Goal: Transaction & Acquisition: Purchase product/service

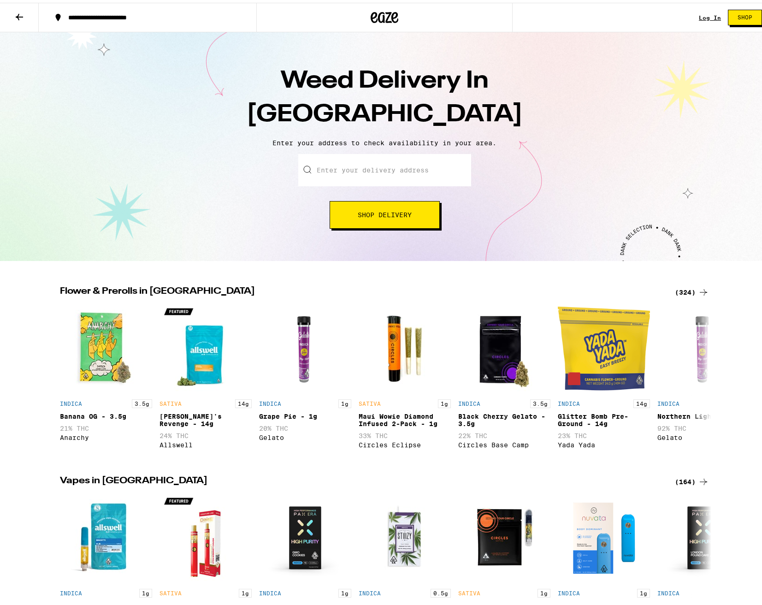
click at [354, 175] on input "Enter your delivery address" at bounding box center [384, 167] width 173 height 32
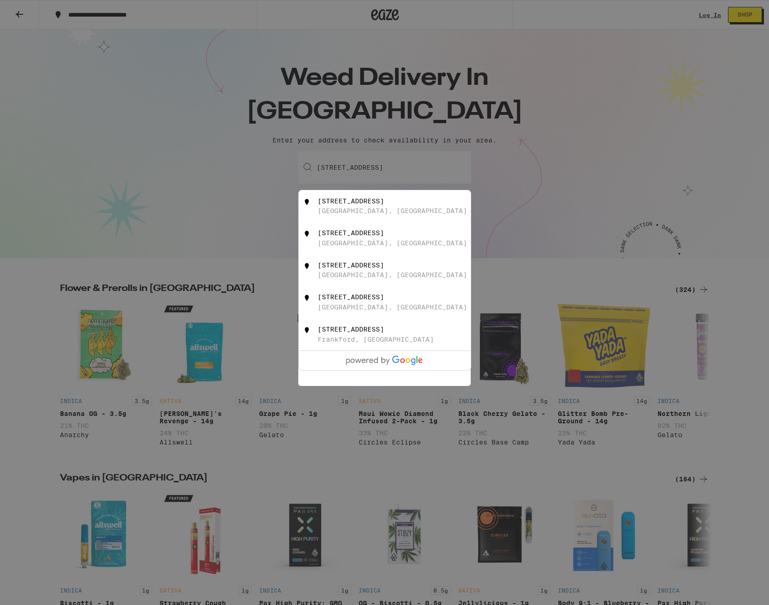
click at [397, 211] on div "[STREET_ADDRESS]" at bounding box center [400, 206] width 165 height 18
type input "[STREET_ADDRESS]"
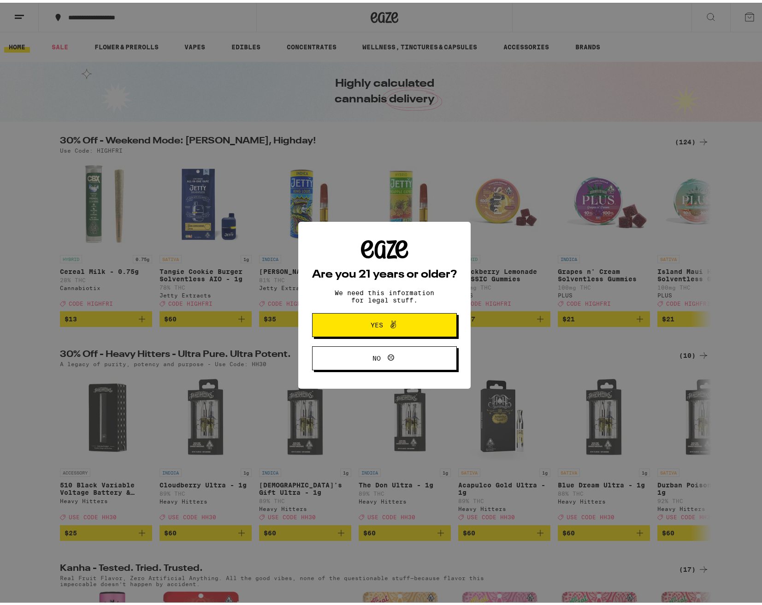
click at [407, 319] on span "Yes" at bounding box center [385, 322] width 70 height 12
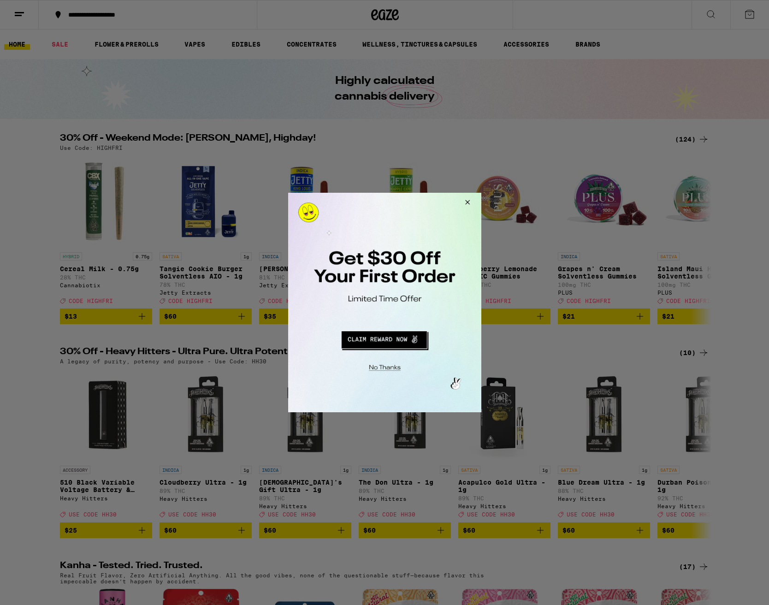
click at [399, 338] on button "Redirect to URL" at bounding box center [383, 338] width 161 height 22
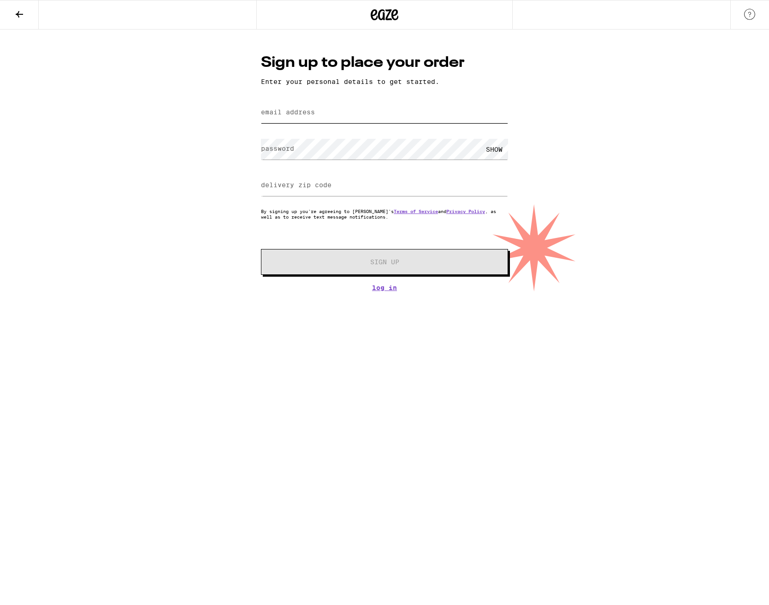
click at [356, 115] on input "email address" at bounding box center [384, 112] width 247 height 21
drag, startPoint x: 337, startPoint y: 118, endPoint x: 308, endPoint y: 117, distance: 29.1
click at [308, 117] on input "[EMAIL_ADDRESS][DOMAIN_NAME]" at bounding box center [384, 112] width 247 height 21
type input "[EMAIL_ADDRESS][DOMAIN_NAME]"
click at [488, 151] on div "SHOW" at bounding box center [495, 149] width 28 height 21
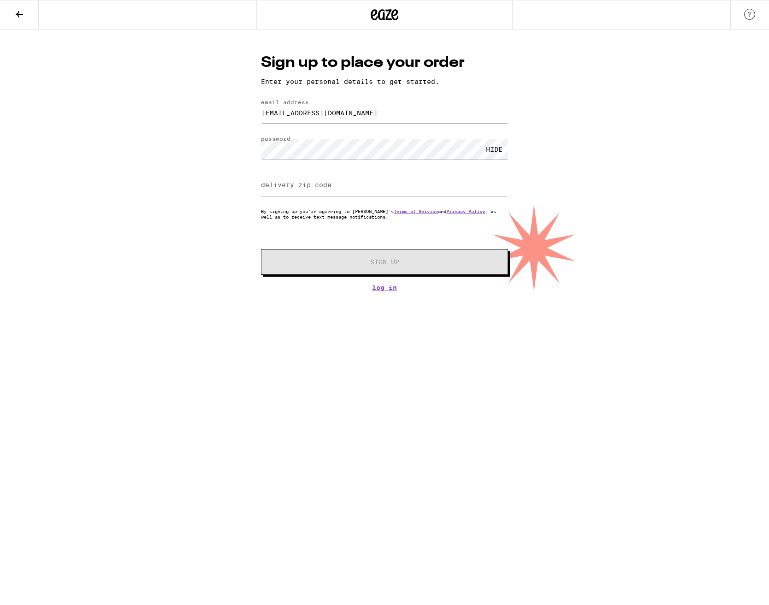
click at [490, 149] on div "HIDE" at bounding box center [495, 149] width 28 height 21
click at [444, 189] on input "delivery zip code" at bounding box center [384, 185] width 247 height 21
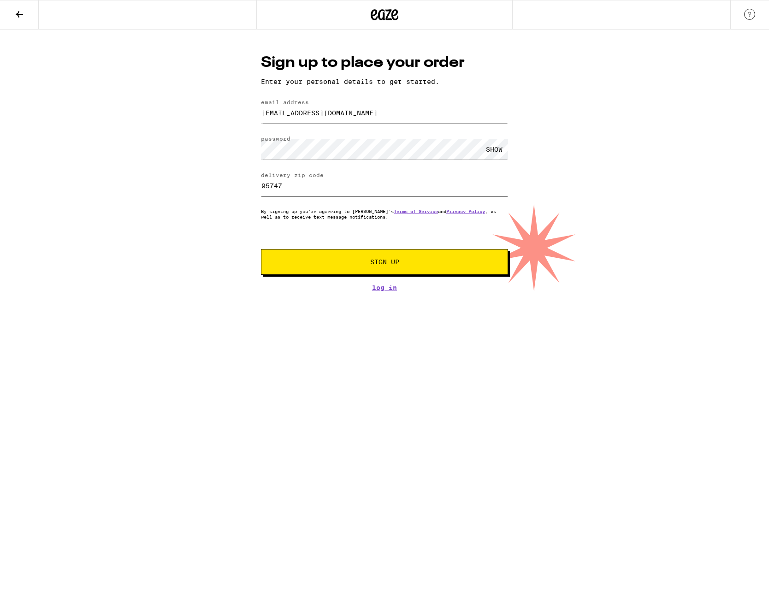
type input "95747"
click at [421, 264] on span "Sign Up" at bounding box center [385, 262] width 184 height 6
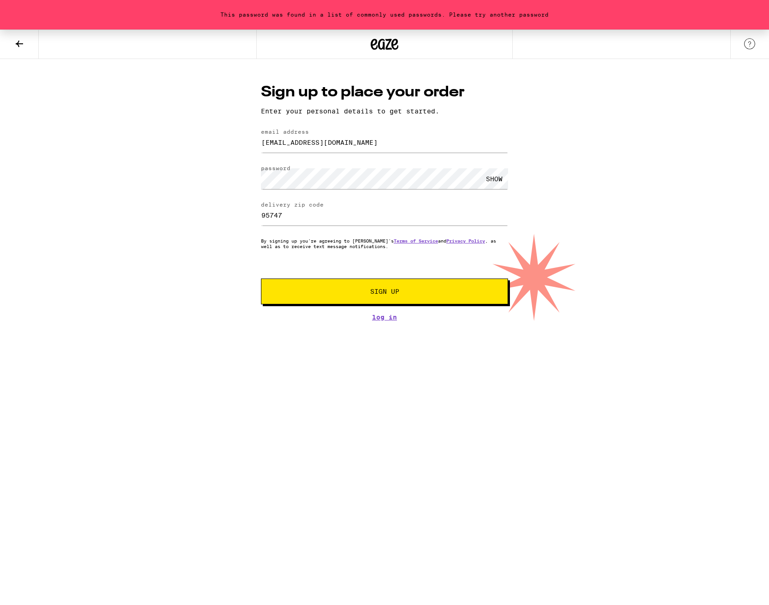
click at [425, 297] on button "Sign Up" at bounding box center [384, 292] width 247 height 26
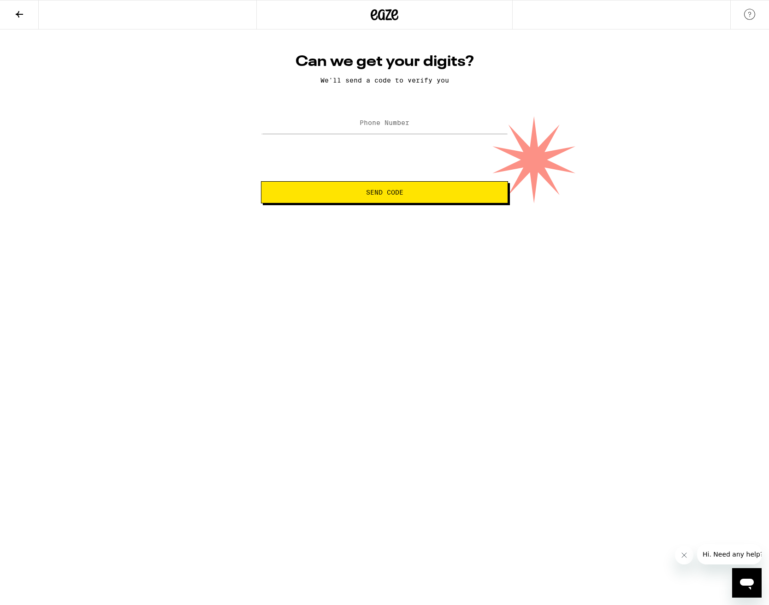
click at [392, 6] on div at bounding box center [384, 15] width 256 height 30
click at [392, 8] on icon at bounding box center [385, 14] width 28 height 17
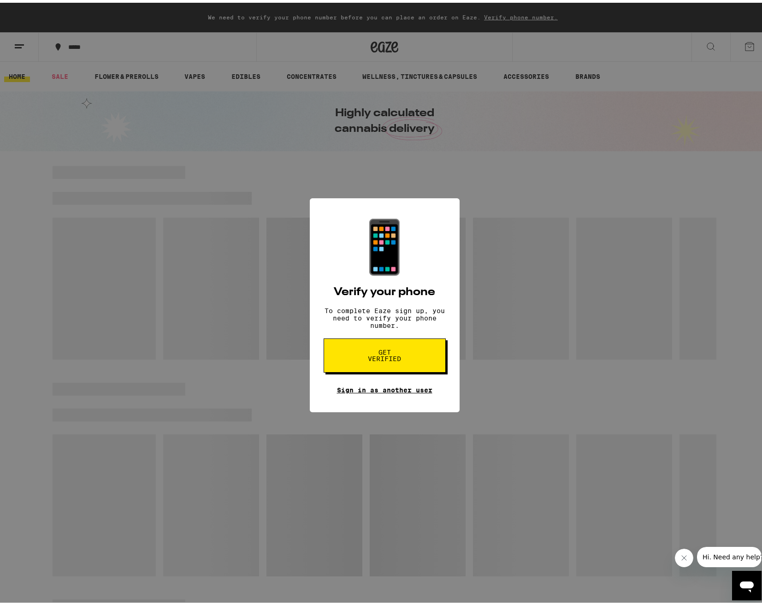
click at [410, 391] on link "Sign in as another user" at bounding box center [384, 387] width 95 height 7
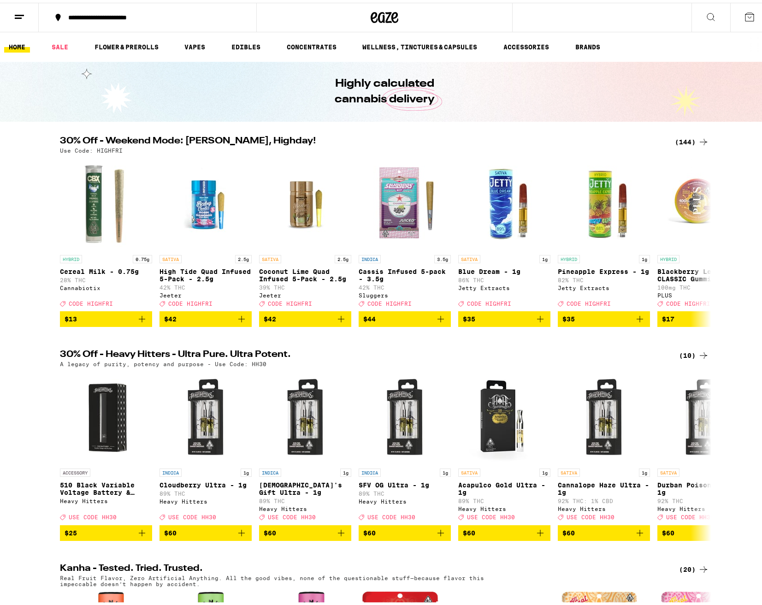
click at [111, 14] on div "**********" at bounding box center [152, 15] width 177 height 6
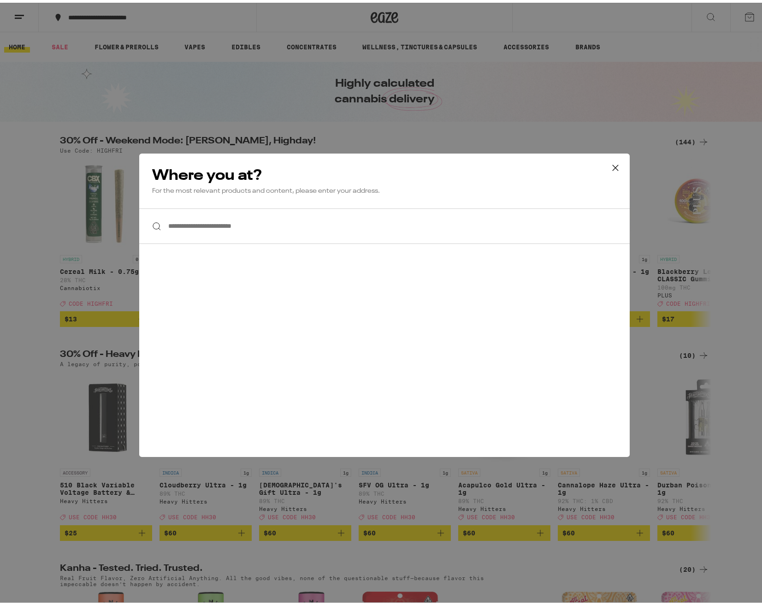
click at [226, 232] on input "**********" at bounding box center [384, 224] width 491 height 36
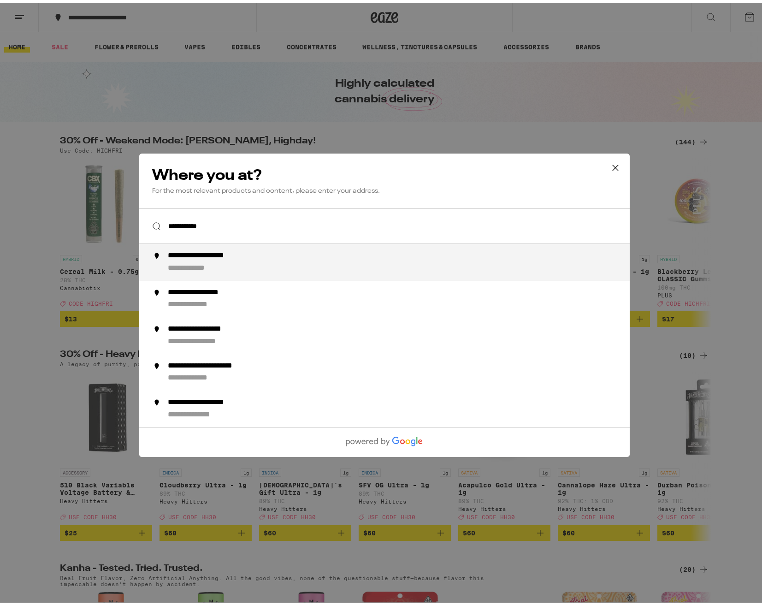
click at [230, 262] on div "**********" at bounding box center [403, 260] width 470 height 22
type input "**********"
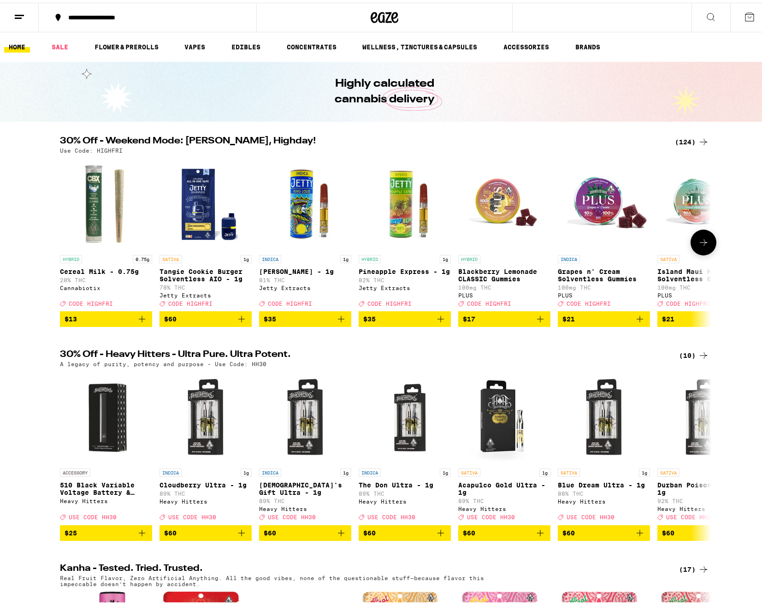
click at [698, 245] on icon at bounding box center [703, 239] width 11 height 11
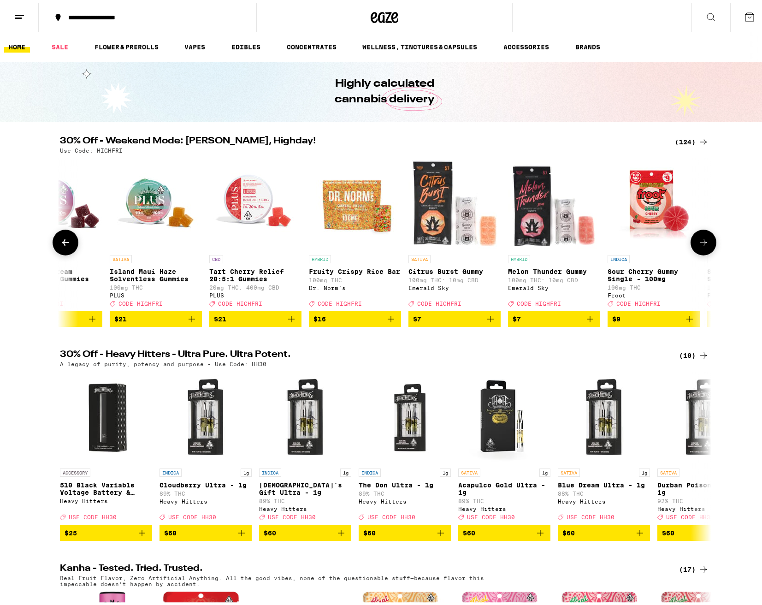
scroll to position [0, 549]
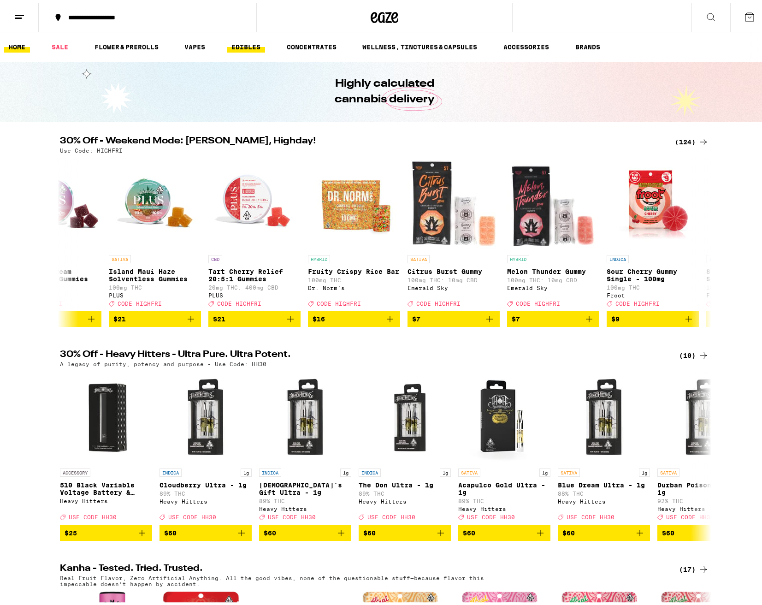
click at [234, 43] on link "EDIBLES" at bounding box center [246, 44] width 38 height 11
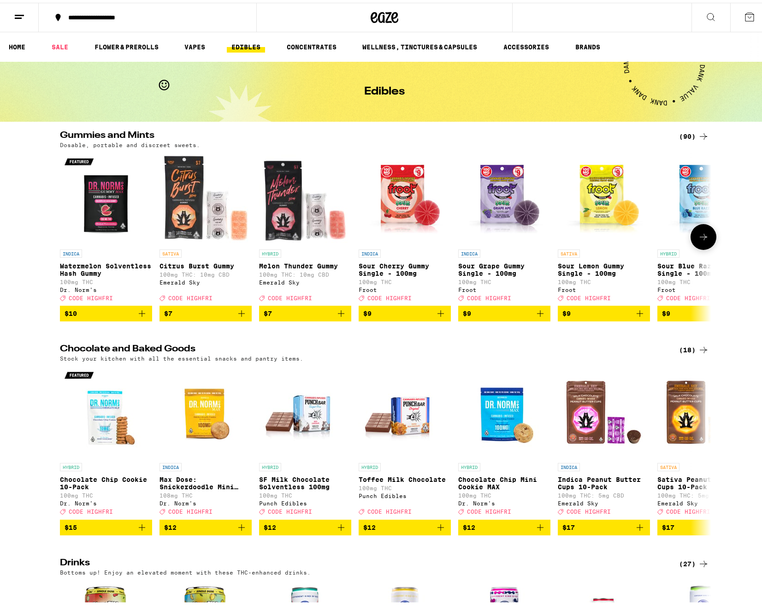
click at [705, 237] on icon at bounding box center [703, 234] width 11 height 11
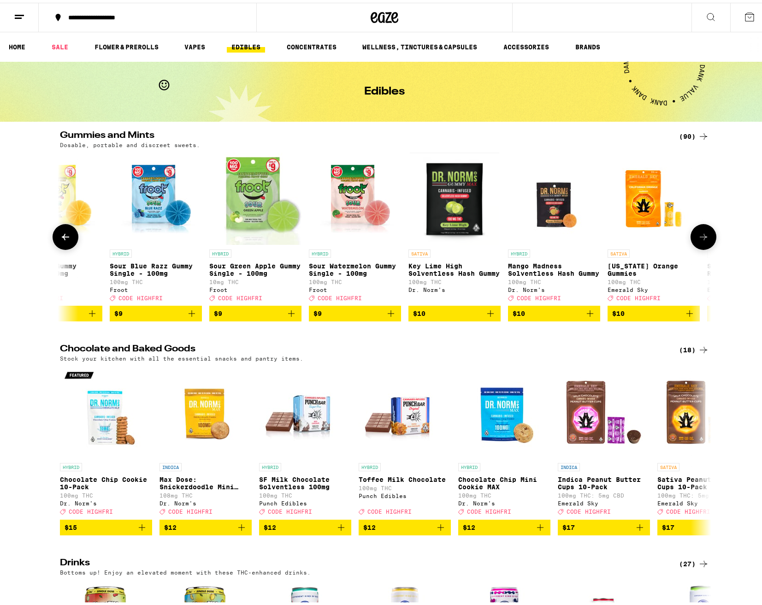
scroll to position [0, 549]
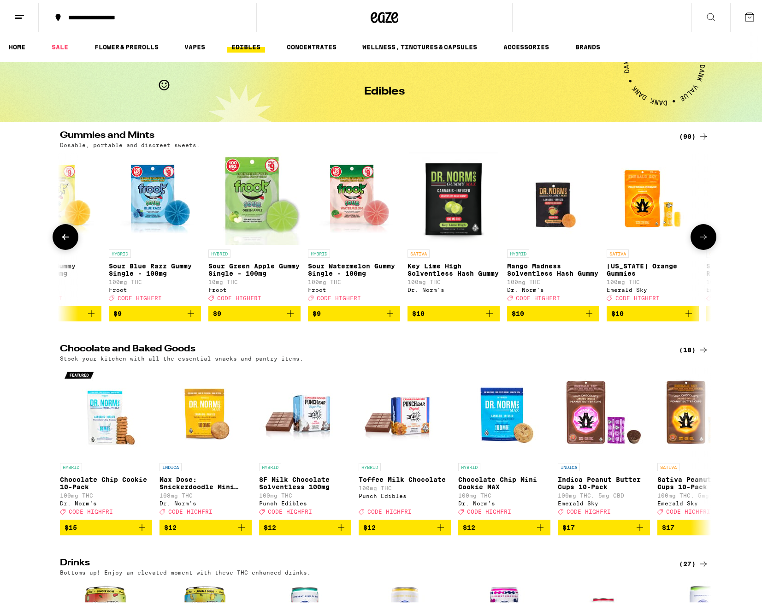
click at [708, 240] on button at bounding box center [704, 234] width 26 height 26
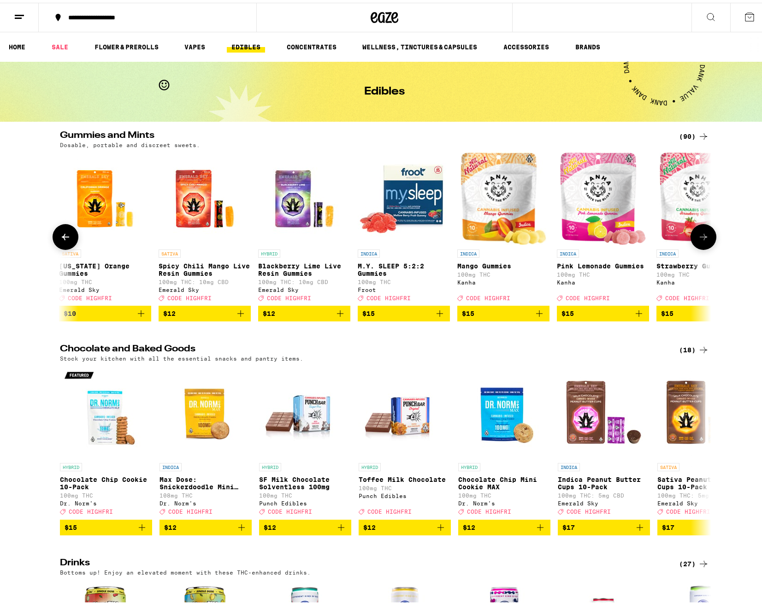
scroll to position [0, 1098]
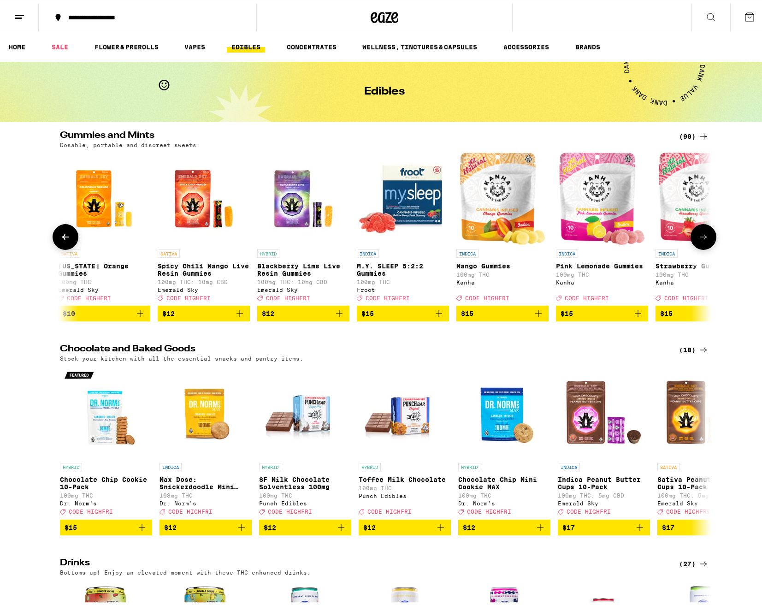
click at [707, 235] on button at bounding box center [704, 234] width 26 height 26
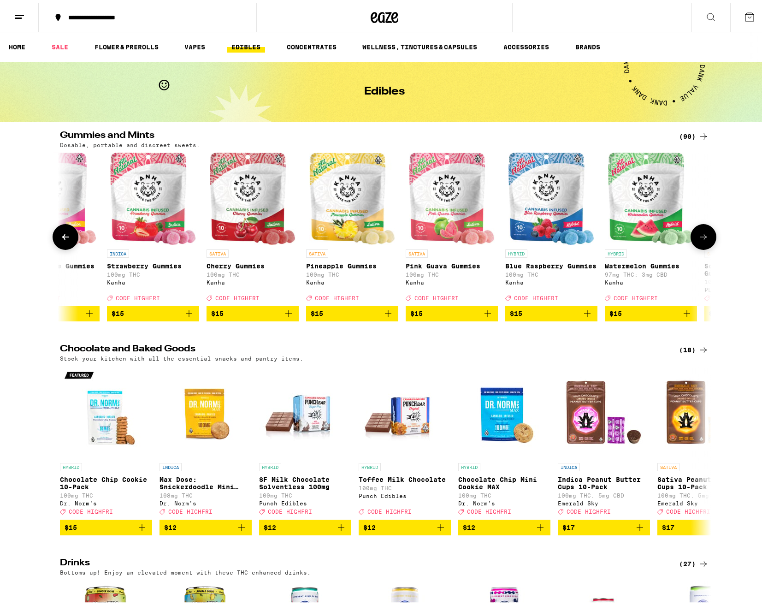
click at [707, 236] on button at bounding box center [704, 234] width 26 height 26
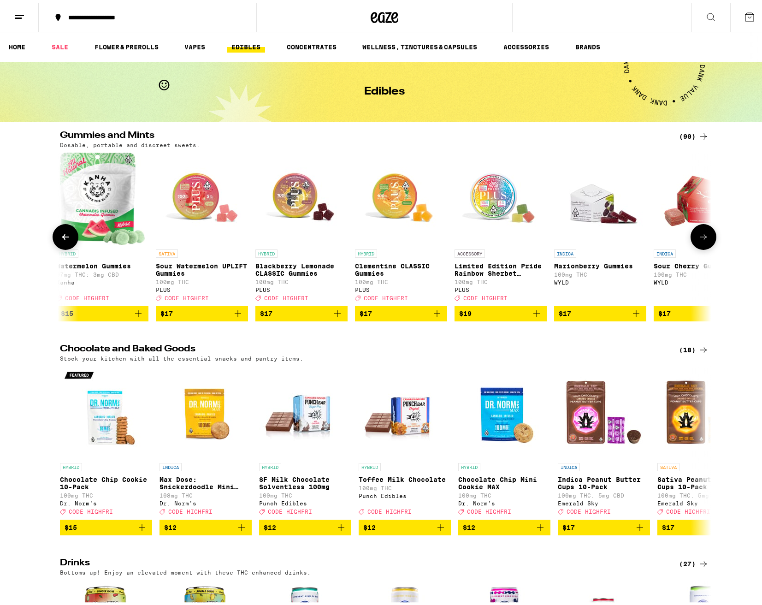
click at [707, 236] on button at bounding box center [704, 234] width 26 height 26
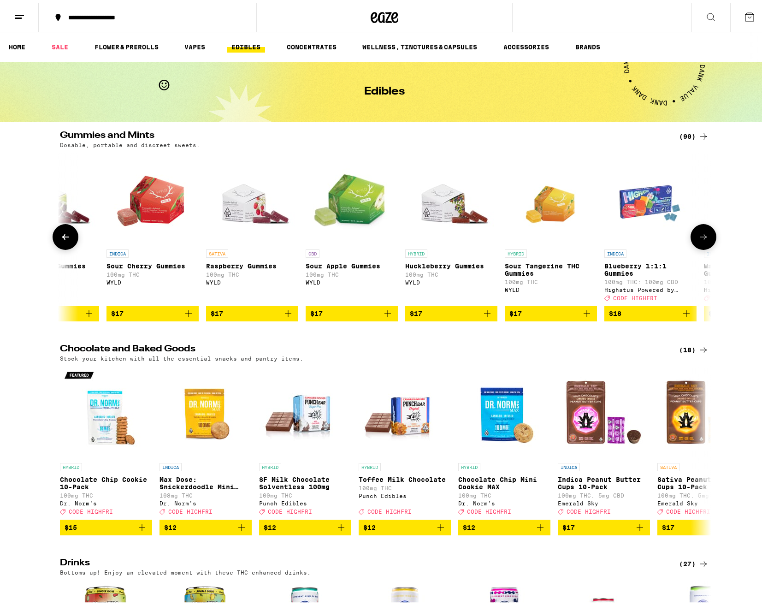
scroll to position [0, 2744]
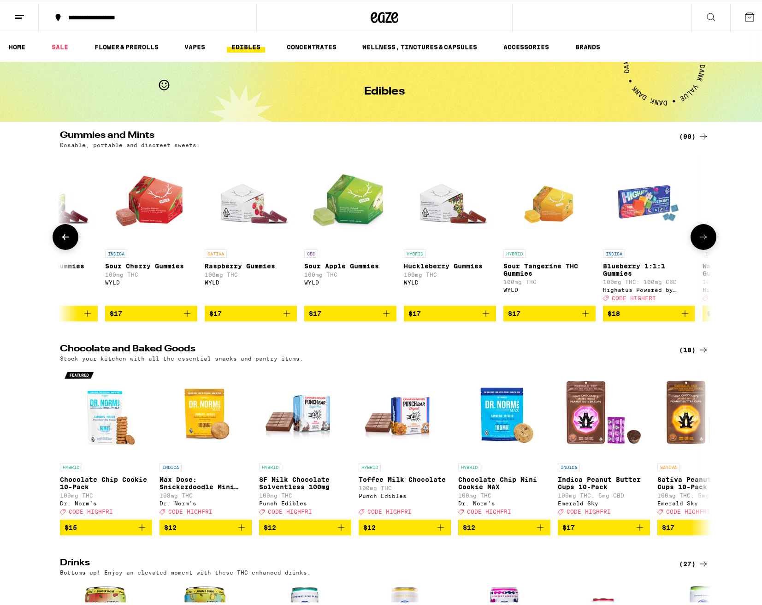
click at [707, 236] on button at bounding box center [704, 234] width 26 height 26
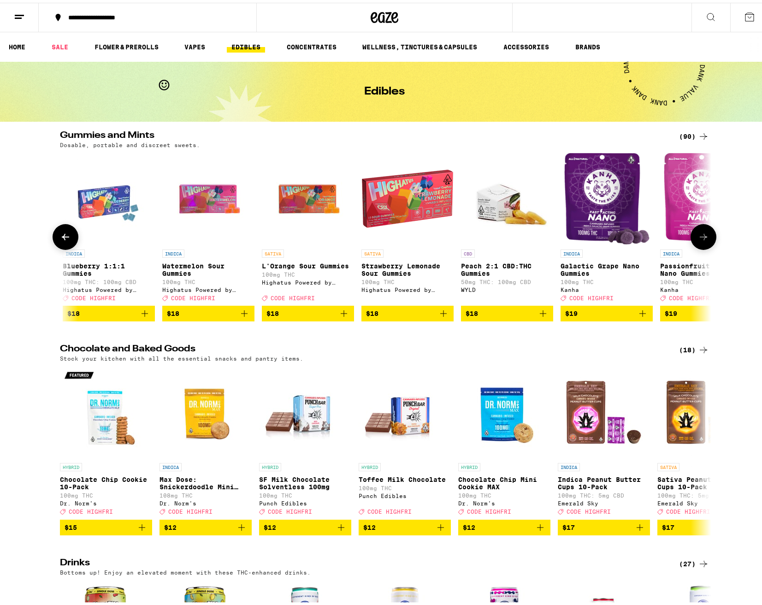
scroll to position [0, 3293]
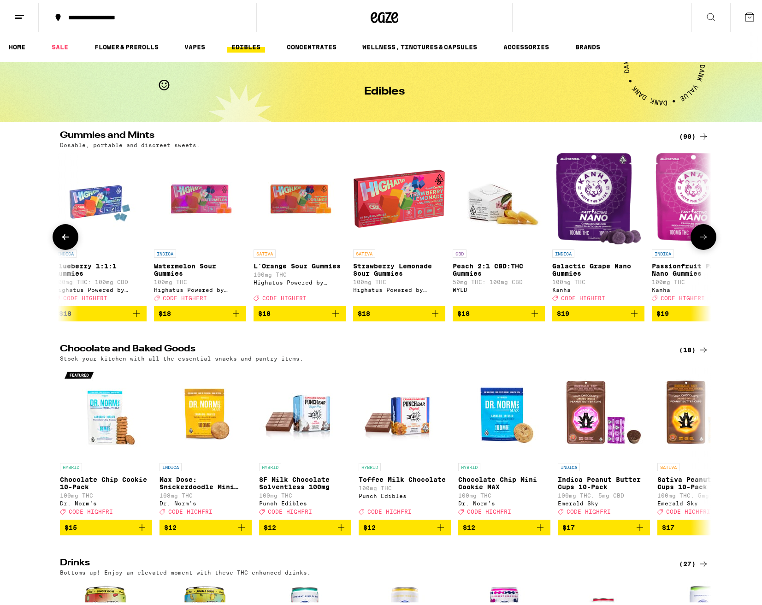
click at [708, 233] on button at bounding box center [704, 234] width 26 height 26
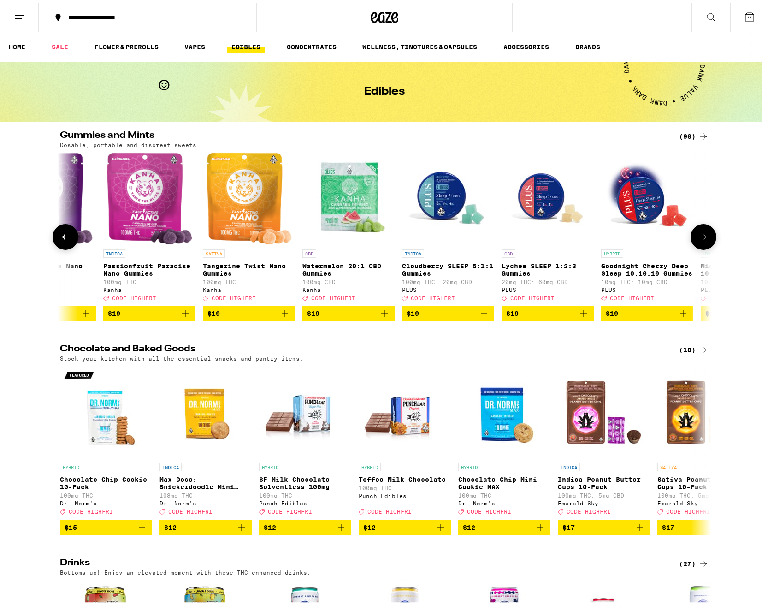
click at [708, 233] on button at bounding box center [704, 234] width 26 height 26
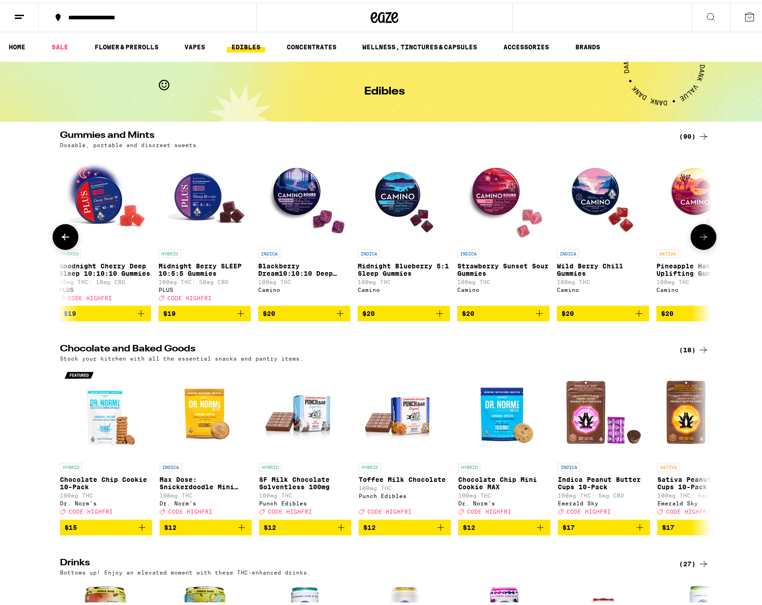
scroll to position [0, 4391]
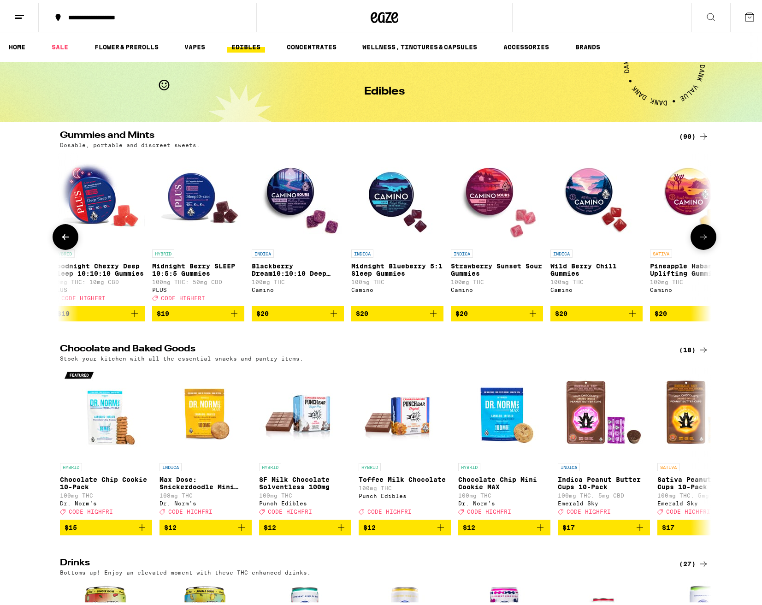
click at [706, 237] on icon at bounding box center [703, 234] width 11 height 11
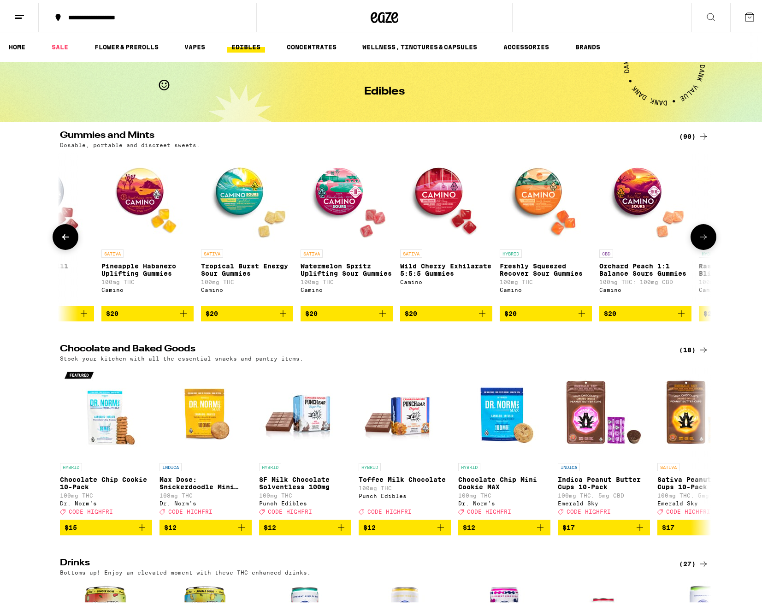
click at [706, 238] on icon at bounding box center [703, 234] width 11 height 11
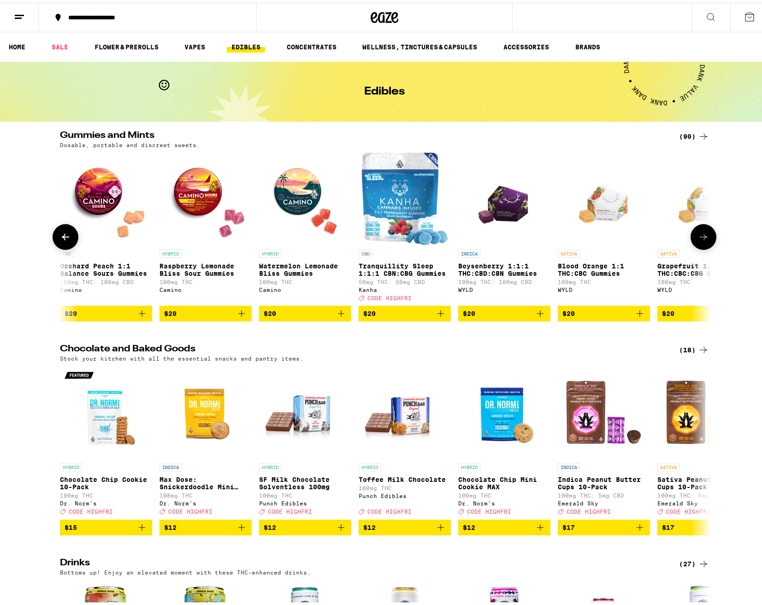
scroll to position [0, 5488]
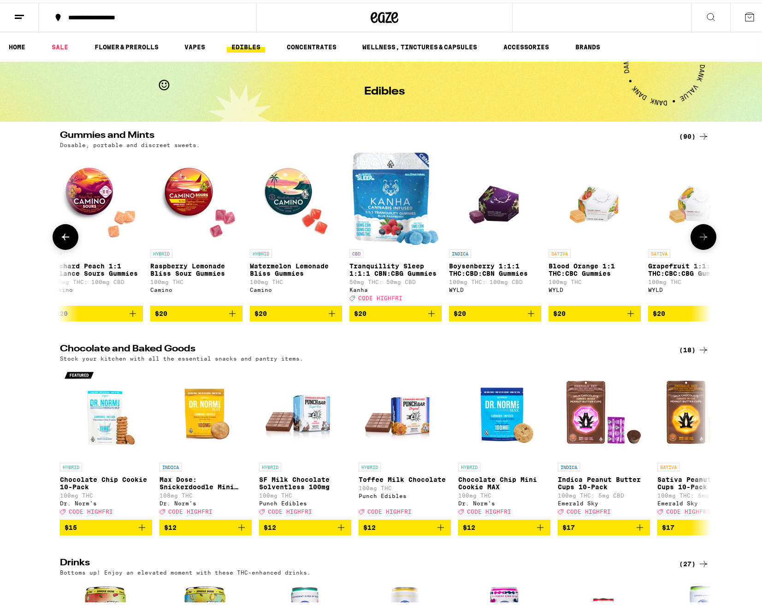
click at [706, 238] on icon at bounding box center [703, 234] width 11 height 11
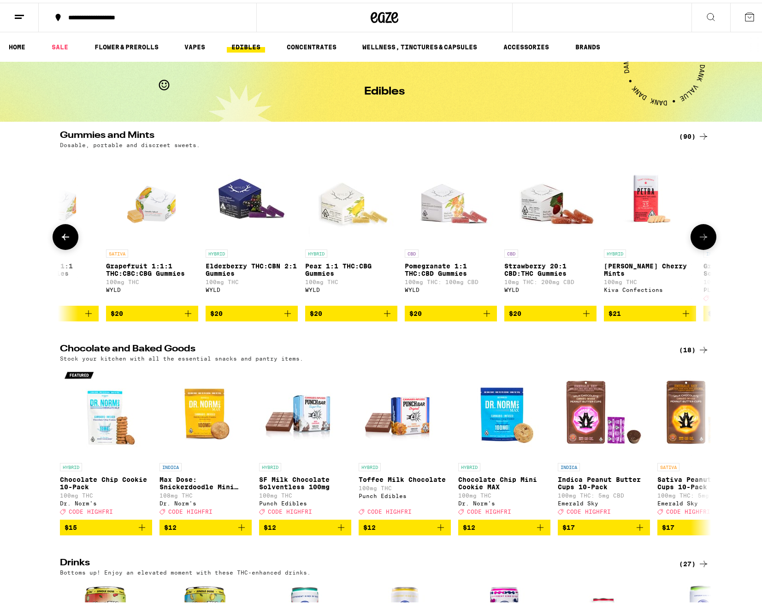
scroll to position [0, 6037]
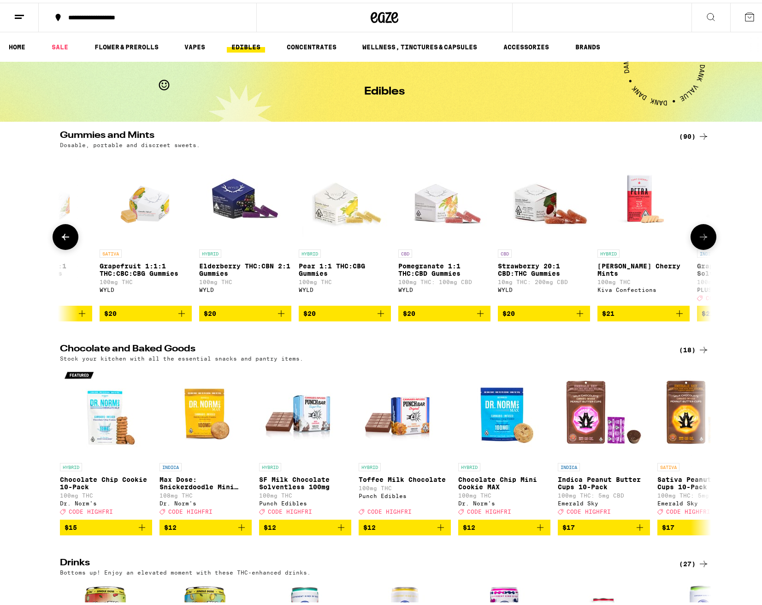
click at [706, 238] on icon at bounding box center [703, 234] width 11 height 11
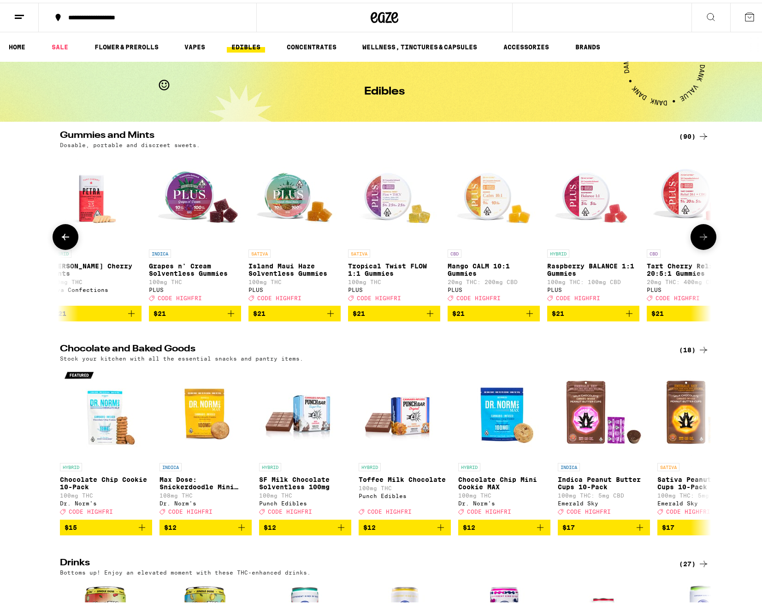
scroll to position [0, 6586]
click at [706, 238] on icon at bounding box center [703, 234] width 11 height 11
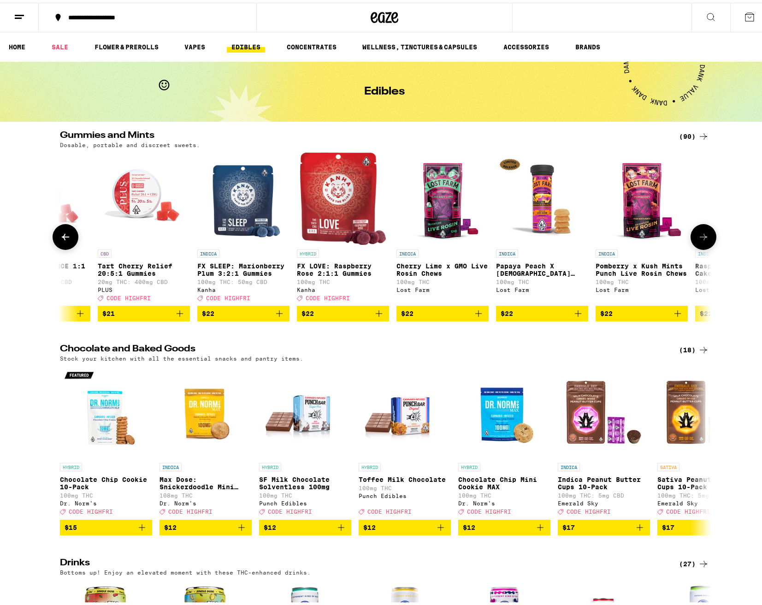
click at [706, 238] on icon at bounding box center [703, 234] width 11 height 11
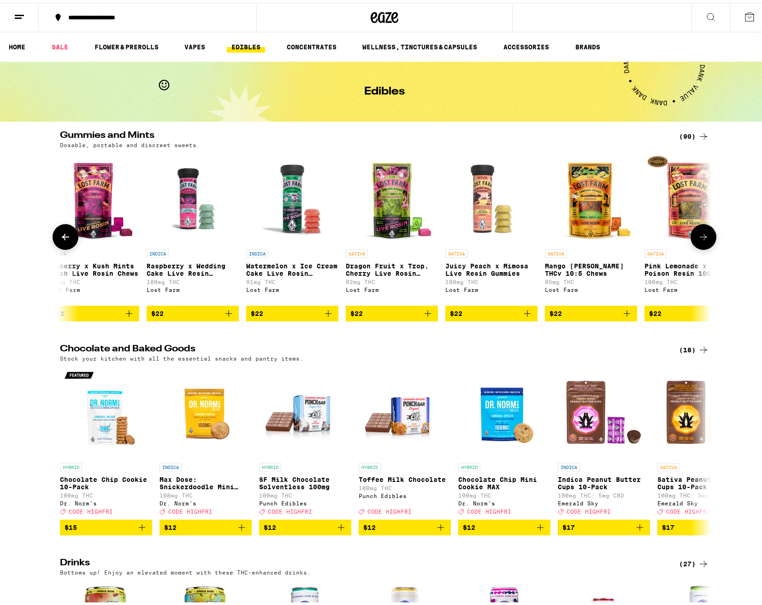
click at [706, 238] on icon at bounding box center [703, 234] width 11 height 11
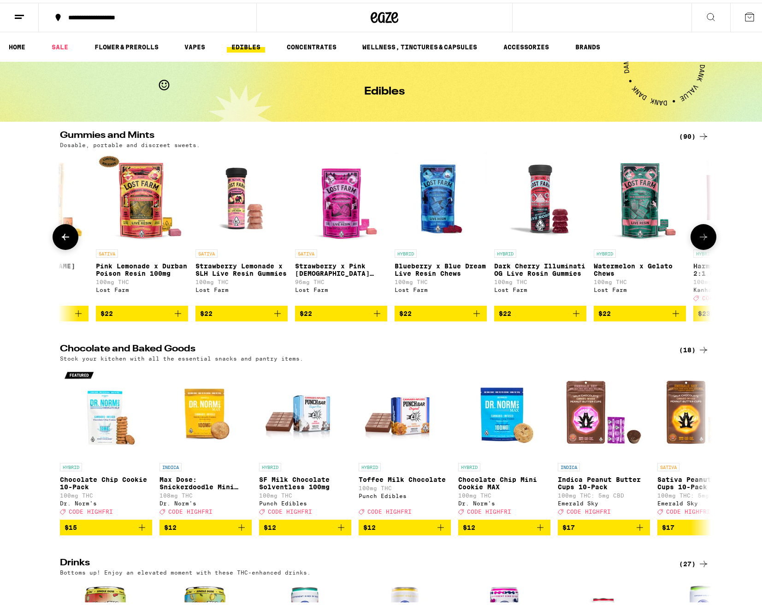
click at [706, 239] on icon at bounding box center [703, 234] width 11 height 11
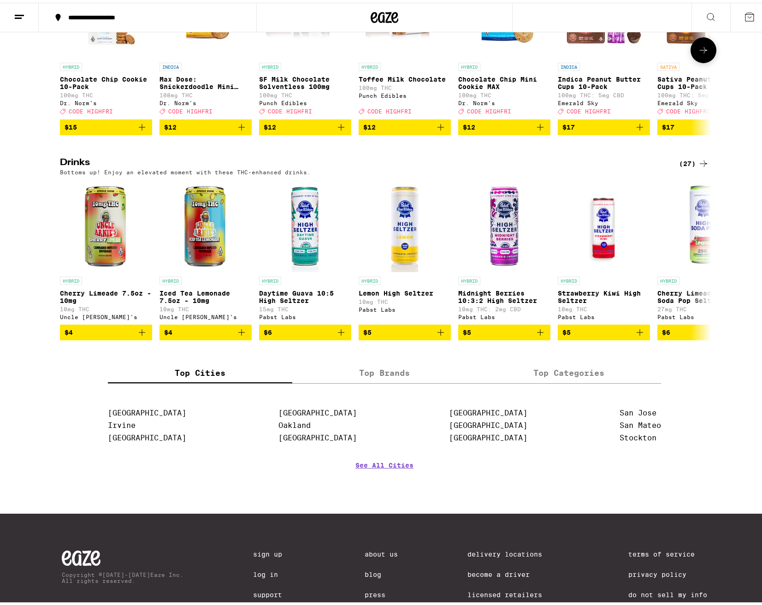
scroll to position [477, 0]
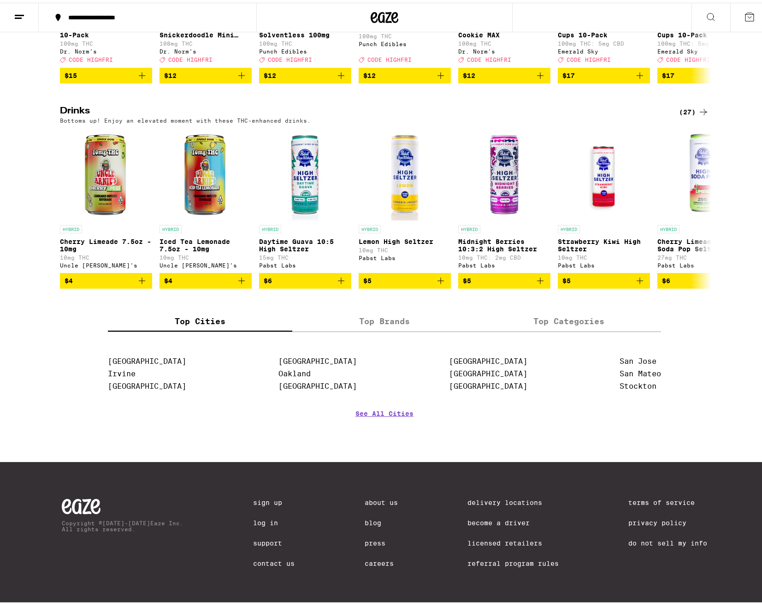
click at [698, 104] on icon at bounding box center [703, 109] width 11 height 11
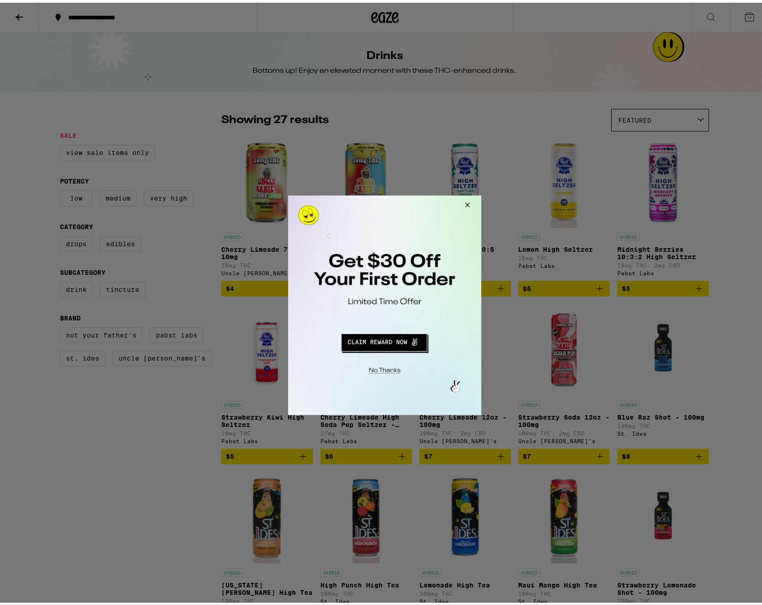
click at [468, 205] on button "Close Modal" at bounding box center [465, 206] width 25 height 22
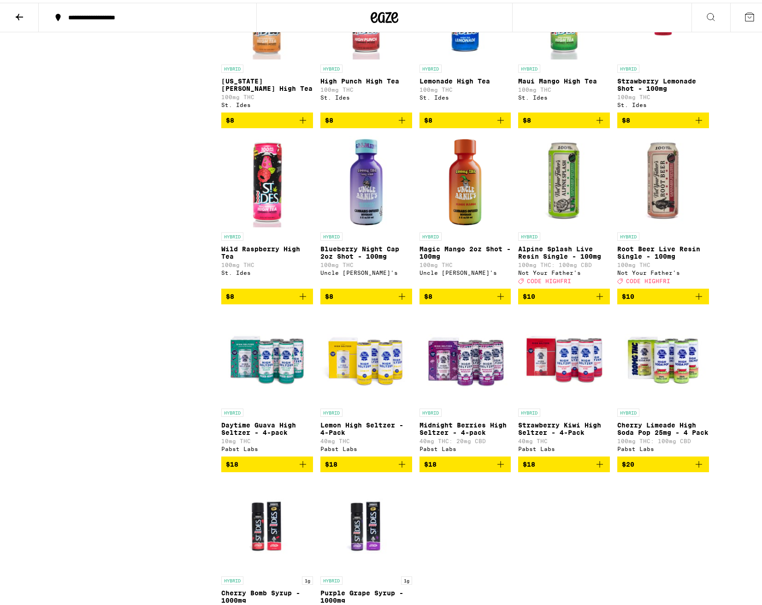
scroll to position [553, 0]
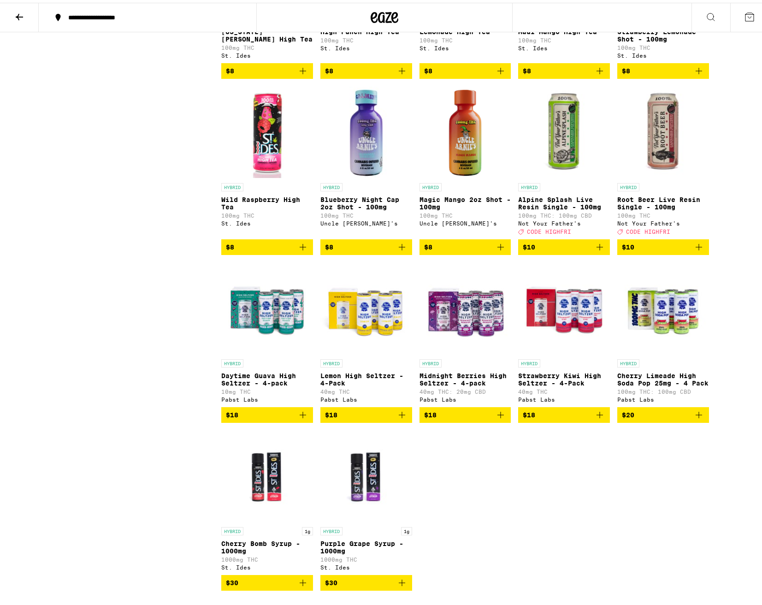
drag, startPoint x: 636, startPoint y: 427, endPoint x: 561, endPoint y: 468, distance: 85.2
drag, startPoint x: 561, startPoint y: 468, endPoint x: 534, endPoint y: 512, distance: 52.4
click at [537, 512] on div "HYBRID Cherry Limeade 7.5oz - 10mg 10mg THC Uncle Arnie's $4 HYBRID Iced Tea Le…" at bounding box center [465, 84] width 488 height 1008
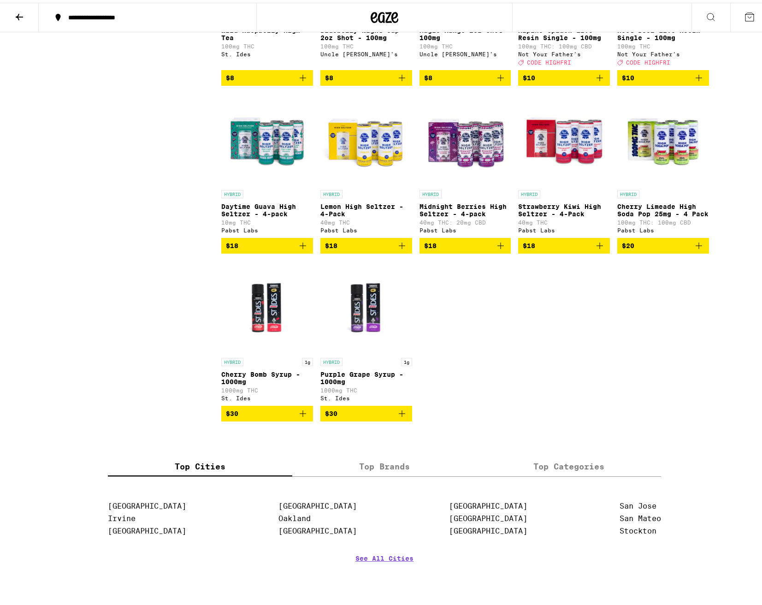
scroll to position [738, 0]
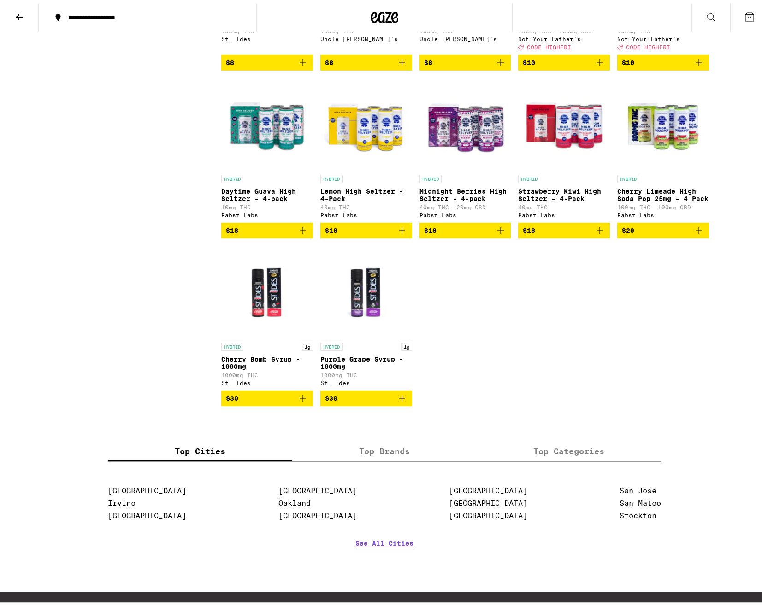
click at [245, 368] on p "Cherry Bomb Syrup - 1000mg" at bounding box center [267, 360] width 92 height 15
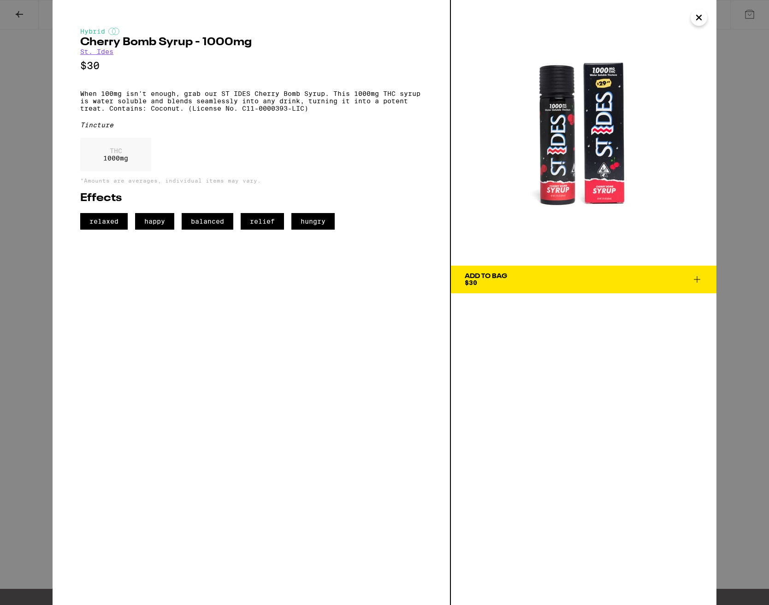
click at [701, 18] on icon "Close" at bounding box center [699, 18] width 11 height 14
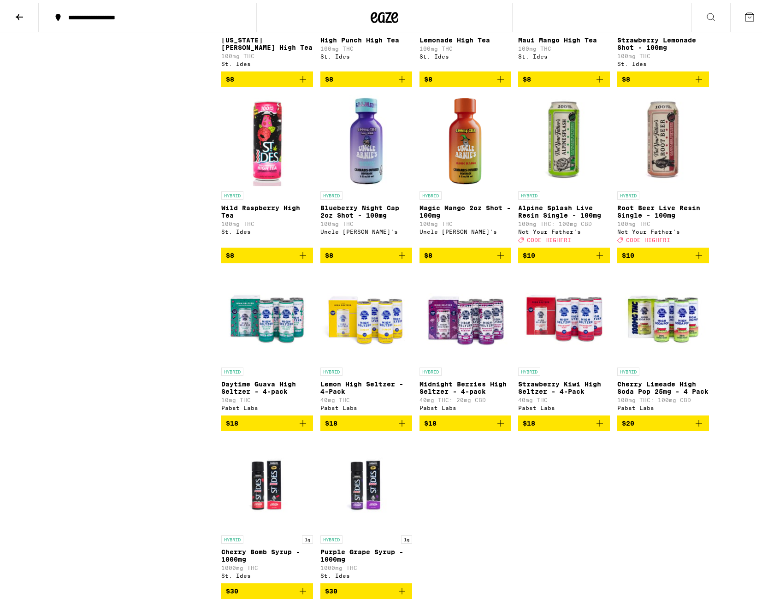
scroll to position [738, 0]
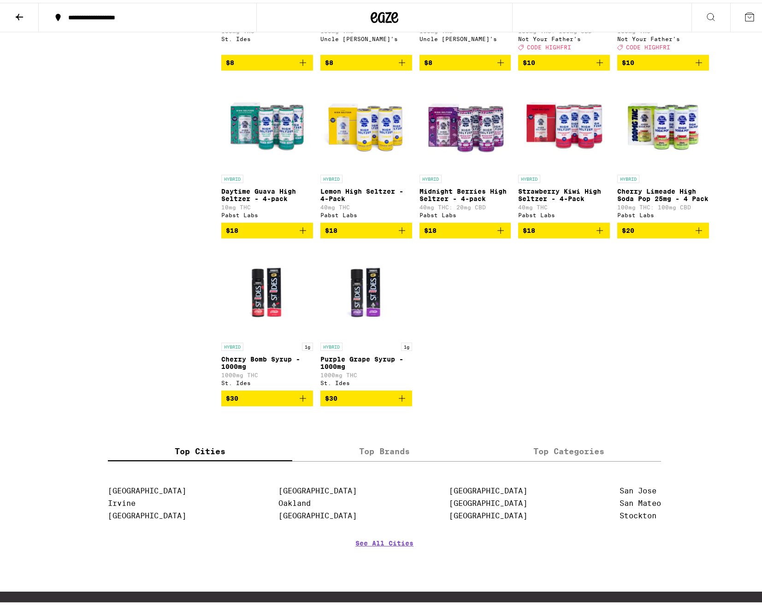
click at [660, 145] on img "Open page for Cherry Limeade High Soda Pop 25mg - 4 Pack from Pabst Labs" at bounding box center [664, 121] width 92 height 92
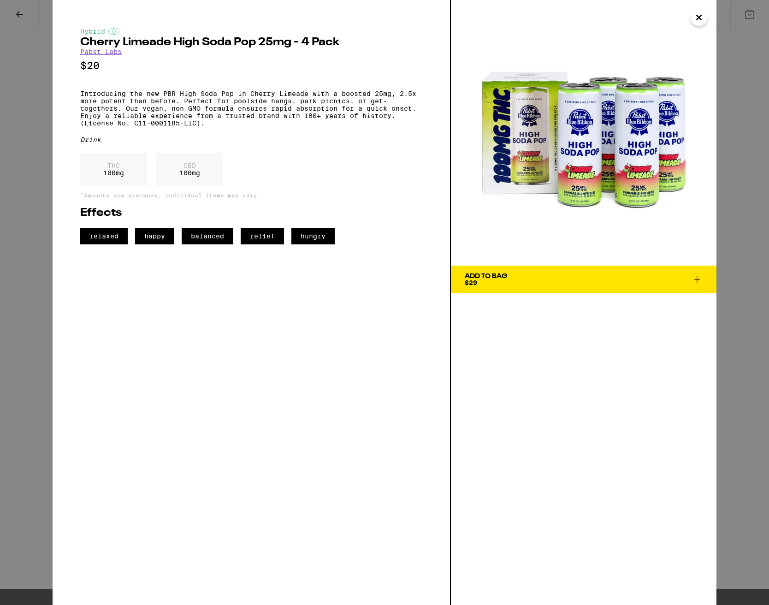
click at [698, 21] on icon "Close" at bounding box center [699, 18] width 11 height 14
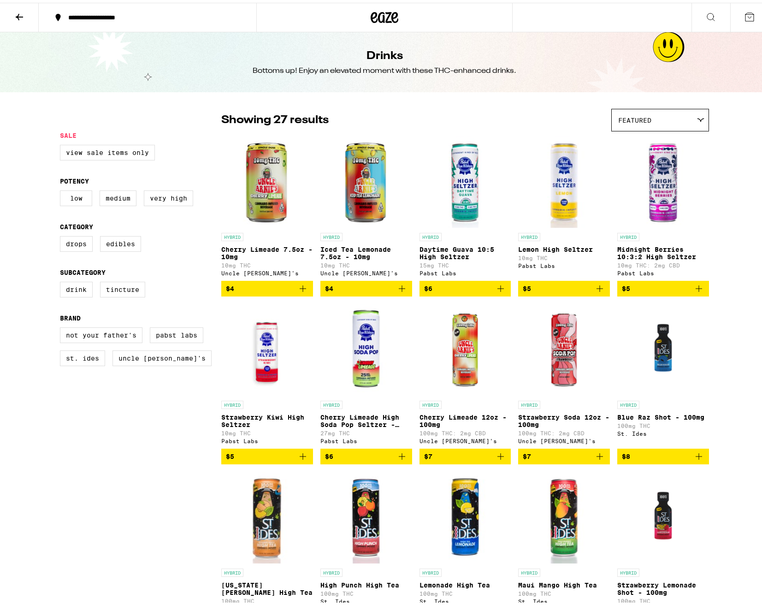
scroll to position [738, 0]
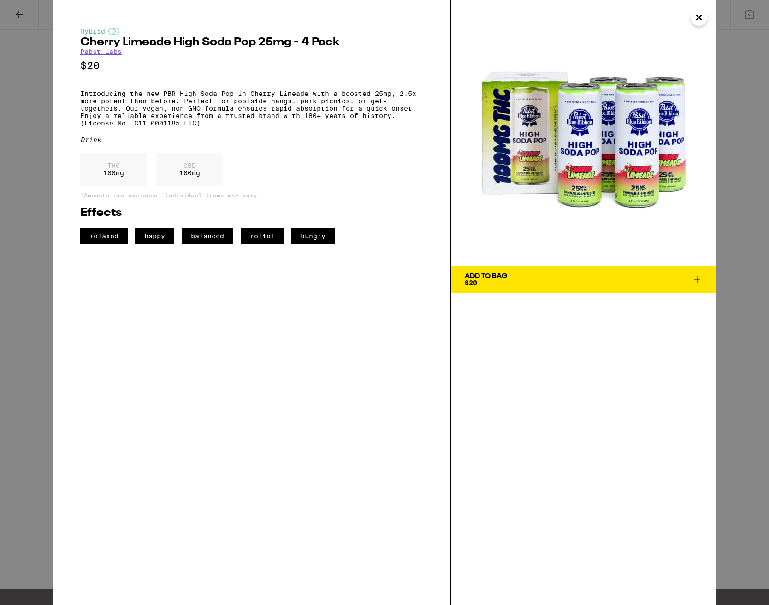
click at [705, 12] on button "Close" at bounding box center [699, 17] width 17 height 17
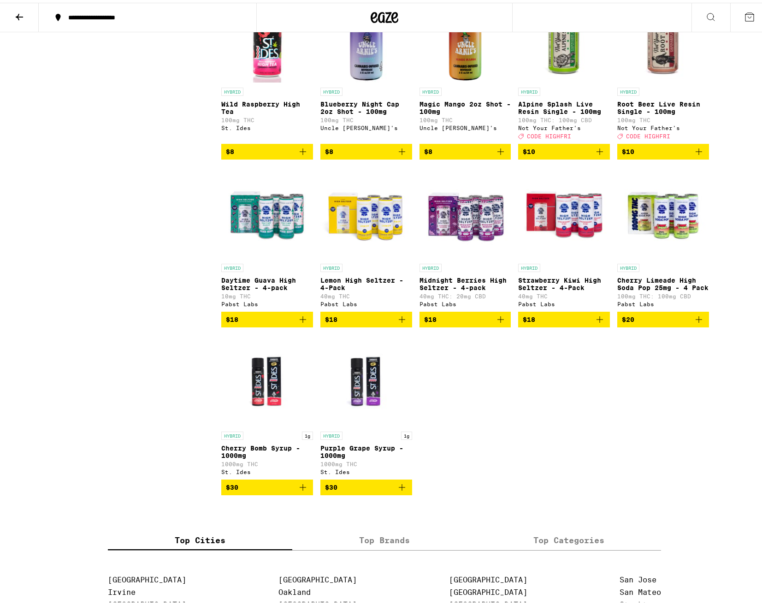
scroll to position [692, 0]
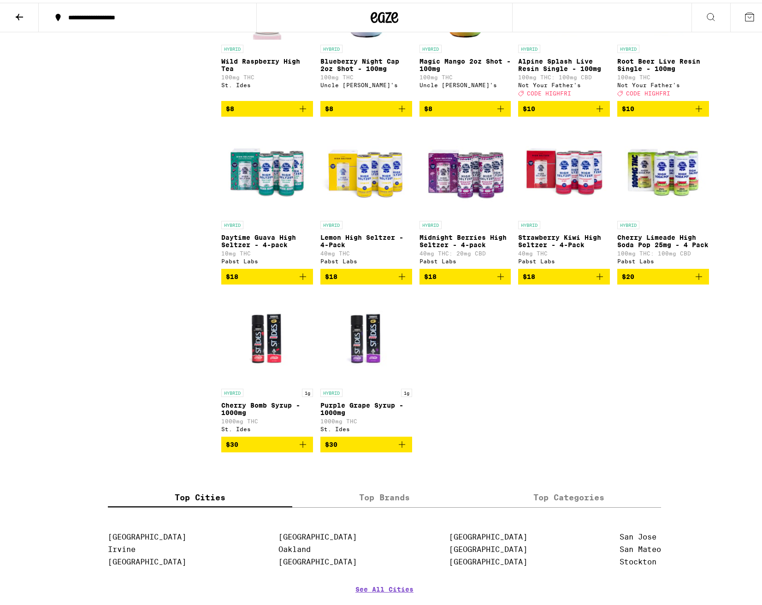
click at [689, 208] on img "Open page for Cherry Limeade High Soda Pop 25mg - 4 Pack from Pabst Labs" at bounding box center [664, 167] width 92 height 92
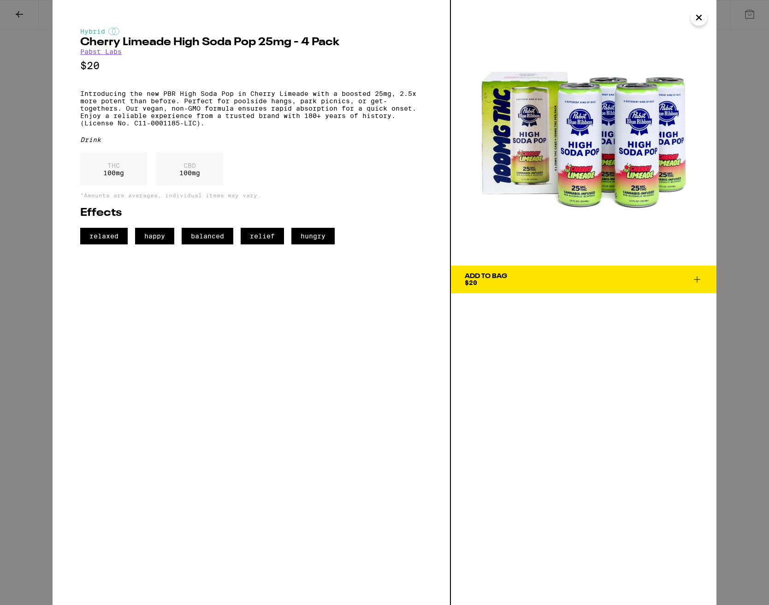
click at [702, 18] on icon "Close" at bounding box center [699, 18] width 11 height 14
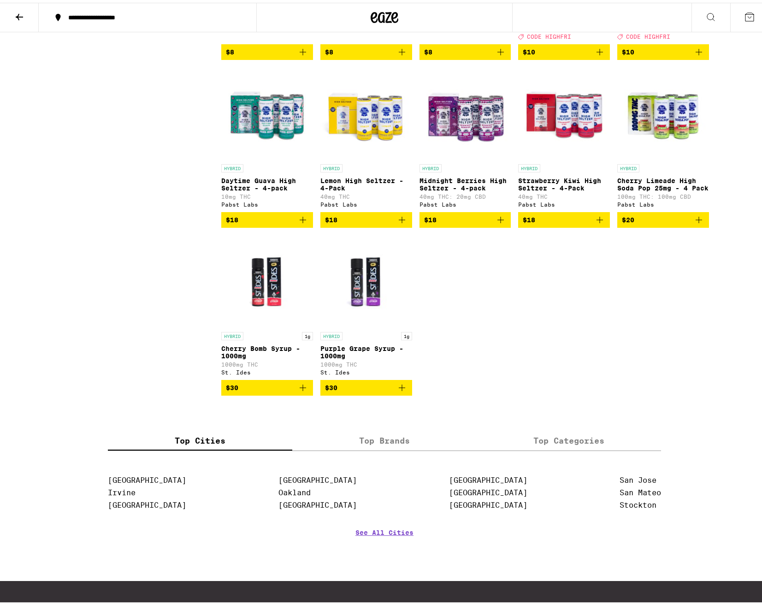
scroll to position [784, 0]
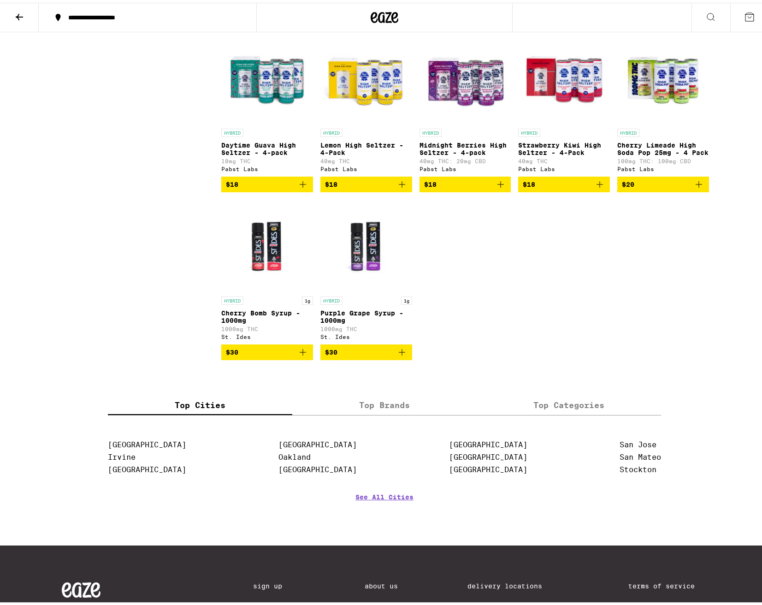
click at [665, 110] on img "Open page for Cherry Limeade High Soda Pop 25mg - 4 Pack from Pabst Labs" at bounding box center [664, 75] width 92 height 92
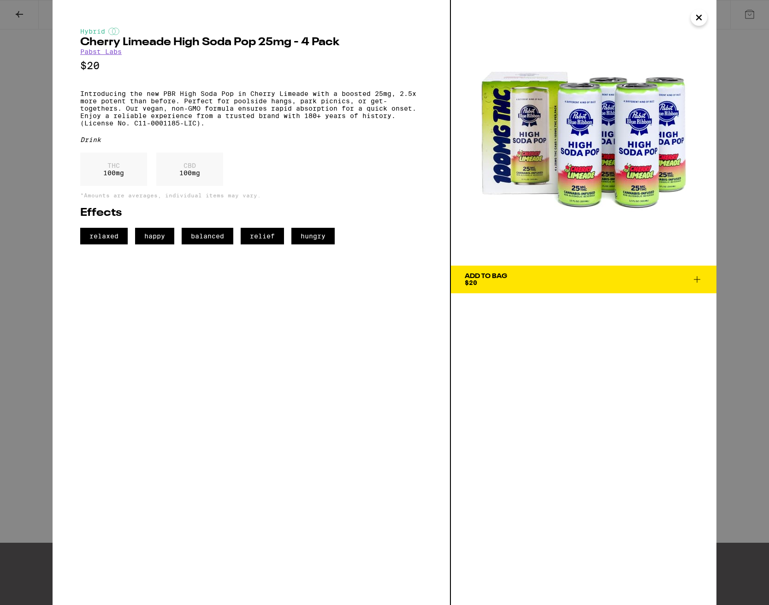
click at [732, 130] on div "Hybrid Cherry Limeade High Soda Pop 25mg - 4 Pack Pabst Labs $20 Introducing th…" at bounding box center [384, 302] width 769 height 605
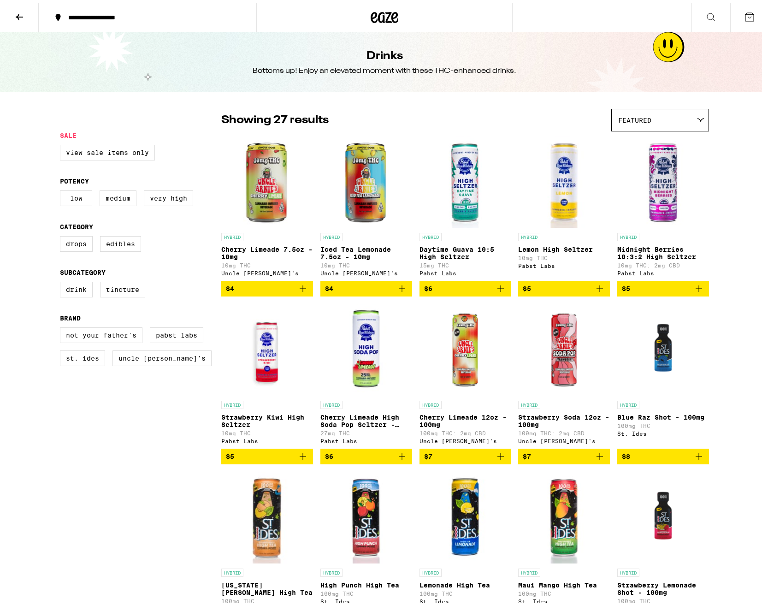
click at [377, 186] on img "Open page for Iced Tea Lemonade 7.5oz - 10mg from Uncle Arnie's" at bounding box center [367, 179] width 92 height 92
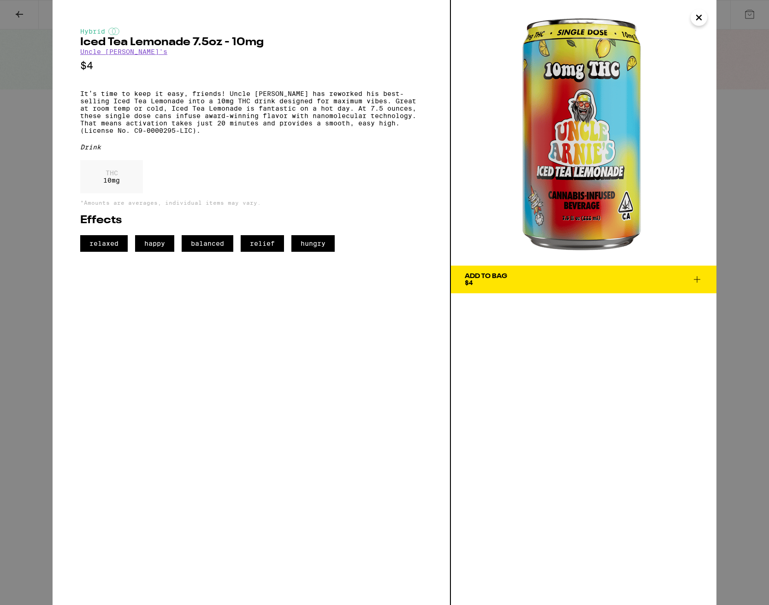
click at [588, 116] on img at bounding box center [584, 133] width 266 height 266
